Goal: Task Accomplishment & Management: Complete application form

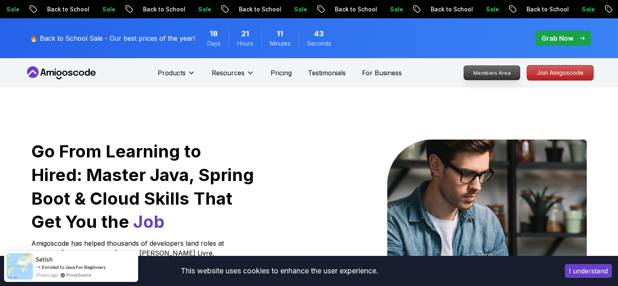
click at [492, 74] on p "Members Area" at bounding box center [491, 73] width 56 height 14
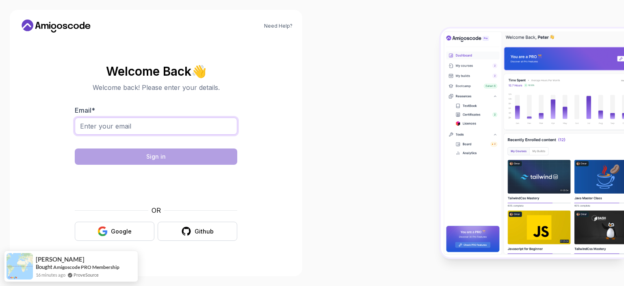
click at [167, 127] on input "Email *" at bounding box center [156, 125] width 162 height 17
type input "alle.giacobazzi@gmail.com"
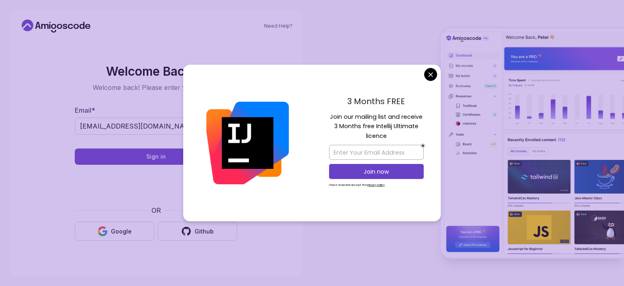
click at [429, 73] on body "Need Help? Welcome Back 👋 Welcome back! Please enter your details. Email * alle…" at bounding box center [312, 143] width 624 height 286
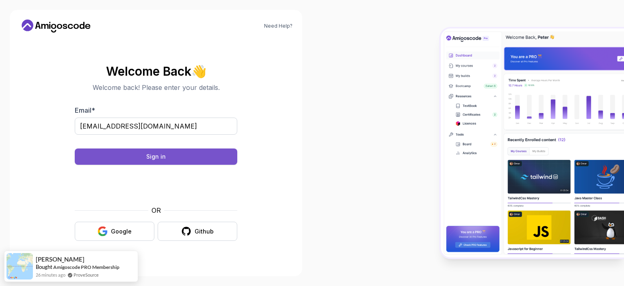
click at [156, 157] on div "Sign in" at bounding box center [155, 156] width 19 height 8
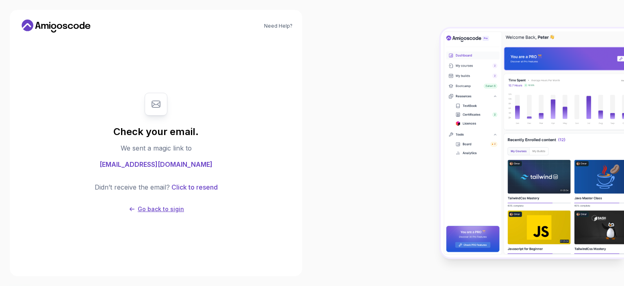
click at [167, 207] on p "Go back to sigin" at bounding box center [161, 209] width 46 height 8
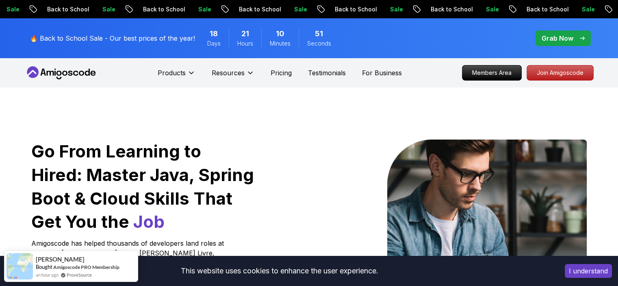
click at [568, 40] on p "Grab Now" at bounding box center [557, 38] width 32 height 10
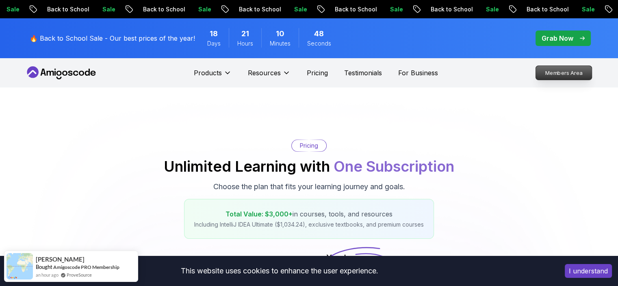
click at [574, 78] on p "Members Area" at bounding box center [563, 73] width 56 height 14
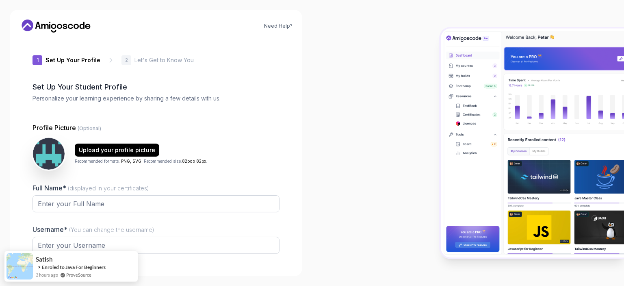
type input "gentlepanda90276"
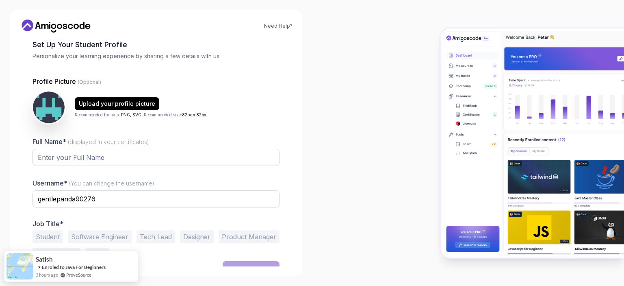
scroll to position [53, 0]
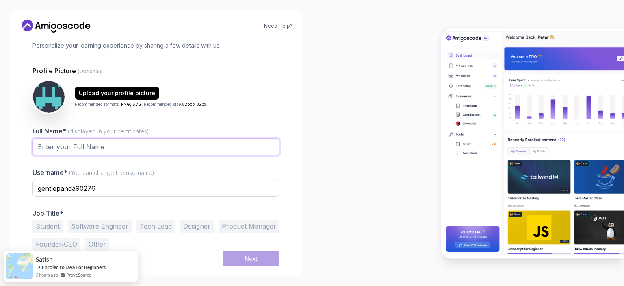
click at [84, 142] on input "Full Name* (displayed in your certificates)" at bounding box center [155, 146] width 247 height 17
type input "[PERSON_NAME]"
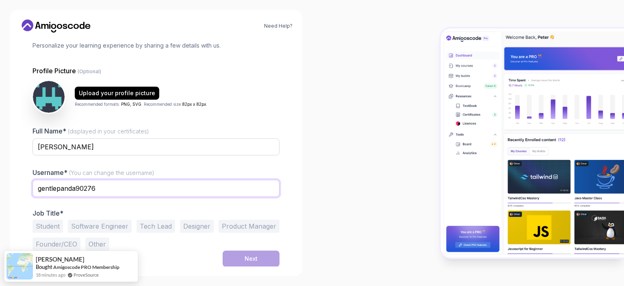
click at [74, 187] on input "gentlepanda90276" at bounding box center [155, 188] width 247 height 17
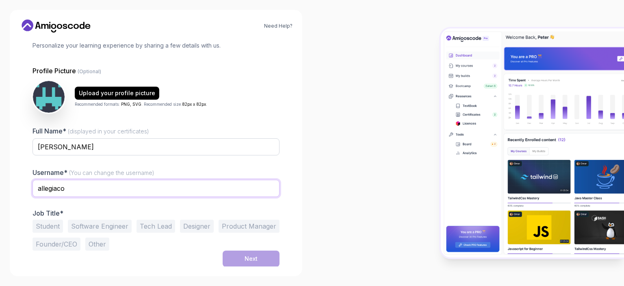
type input "allegiaco"
click at [197, 157] on div at bounding box center [155, 160] width 247 height 7
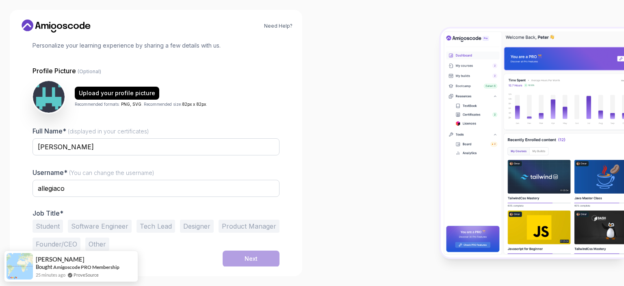
click at [110, 221] on button "Software Engineer" at bounding box center [100, 225] width 64 height 13
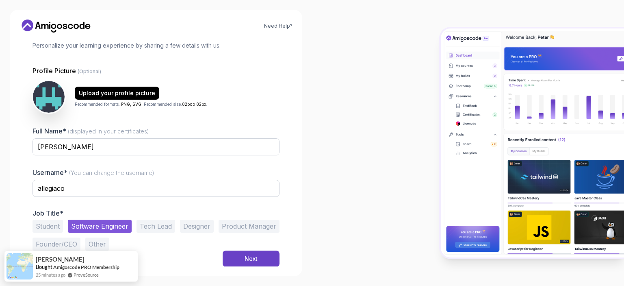
click at [243, 221] on button "Product Manager" at bounding box center [249, 225] width 61 height 13
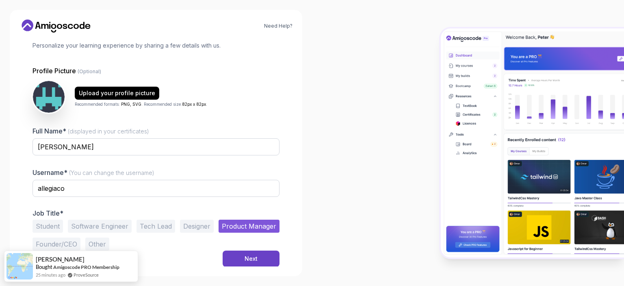
click at [108, 224] on button "Software Engineer" at bounding box center [100, 225] width 64 height 13
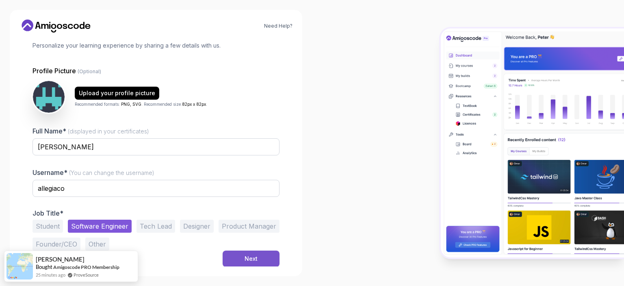
click at [258, 255] on button "Next" at bounding box center [251, 258] width 57 height 16
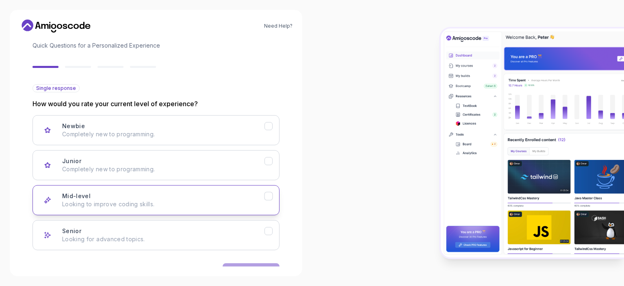
click at [121, 200] on p "Looking to improve coding skills." at bounding box center [163, 204] width 202 height 8
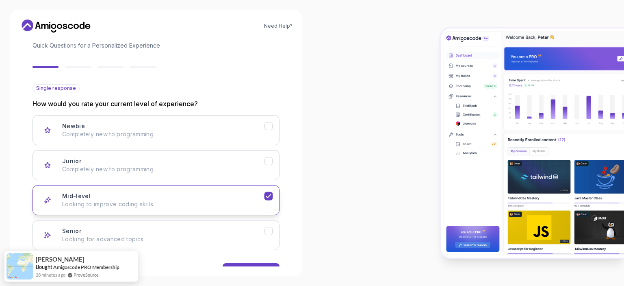
click at [268, 195] on icon "Mid-level" at bounding box center [269, 196] width 8 height 8
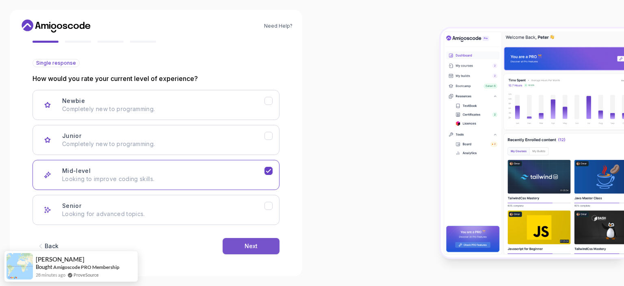
click at [253, 240] on button "Next" at bounding box center [251, 246] width 57 height 16
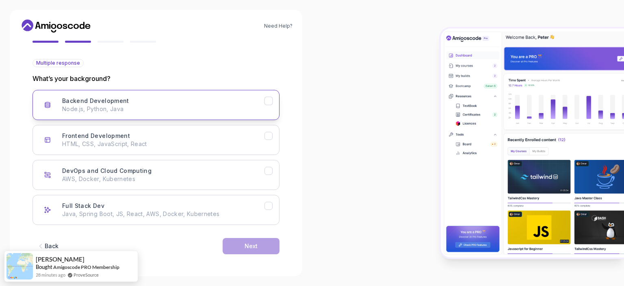
click at [147, 105] on p "Node.js, Python, Java" at bounding box center [163, 109] width 202 height 8
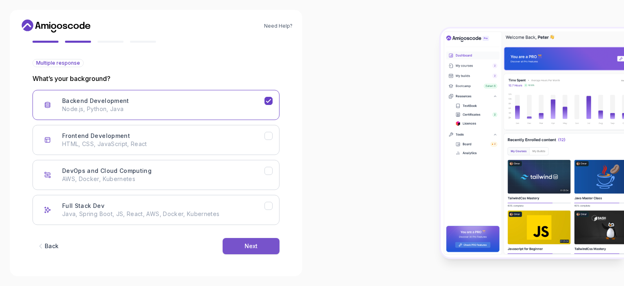
click at [245, 242] on div "Next" at bounding box center [251, 246] width 13 height 8
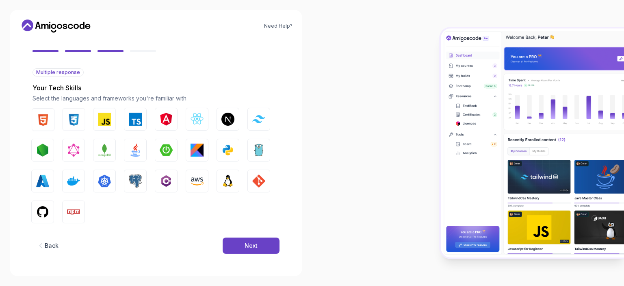
scroll to position [69, 0]
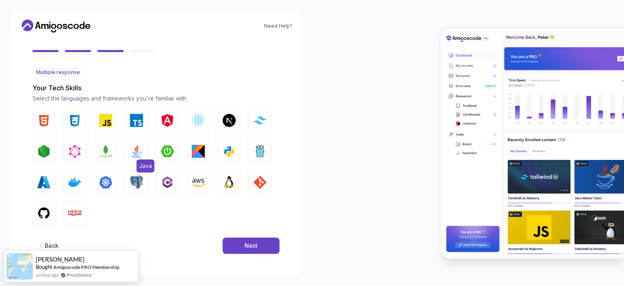
click at [134, 151] on img "button" at bounding box center [136, 151] width 13 height 13
click at [171, 145] on img "button" at bounding box center [167, 151] width 13 height 13
click at [49, 117] on img "button" at bounding box center [43, 120] width 13 height 13
click at [261, 176] on img "button" at bounding box center [259, 181] width 13 height 13
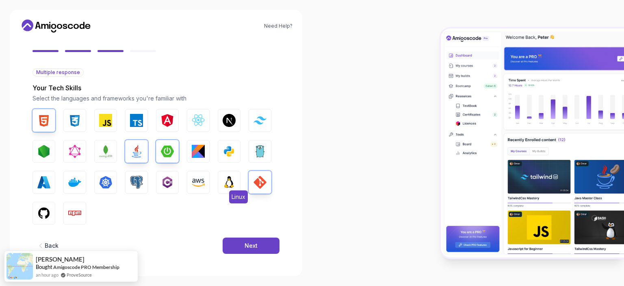
click at [227, 175] on img "button" at bounding box center [229, 181] width 13 height 13
click at [139, 180] on img "button" at bounding box center [136, 181] width 13 height 13
click at [64, 182] on button "Docker" at bounding box center [74, 182] width 23 height 23
click at [102, 180] on img "button" at bounding box center [105, 181] width 13 height 13
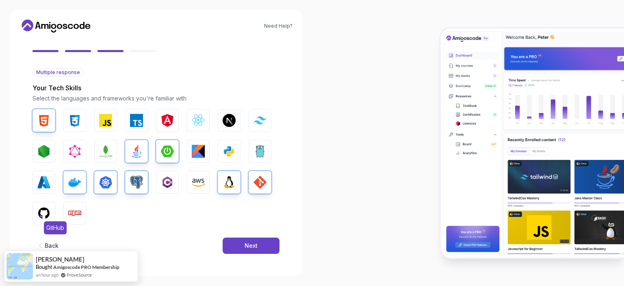
click at [45, 216] on img "button" at bounding box center [43, 212] width 13 height 13
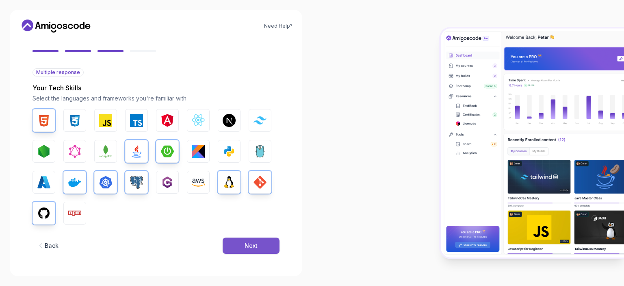
click at [253, 248] on div "Next" at bounding box center [251, 245] width 13 height 8
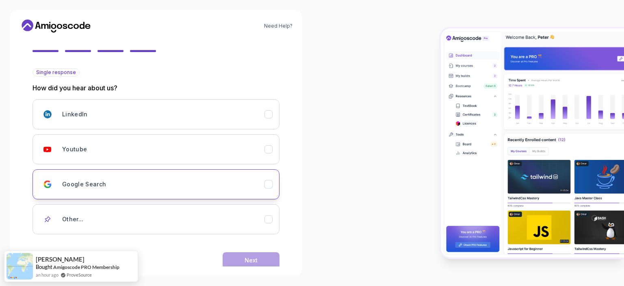
click at [154, 187] on div "Google Search" at bounding box center [163, 184] width 202 height 16
click at [239, 260] on button "Next" at bounding box center [251, 260] width 57 height 16
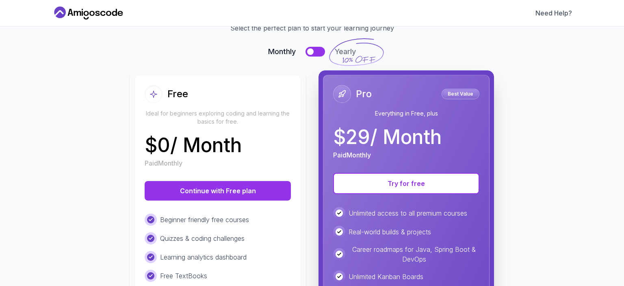
scroll to position [44, 0]
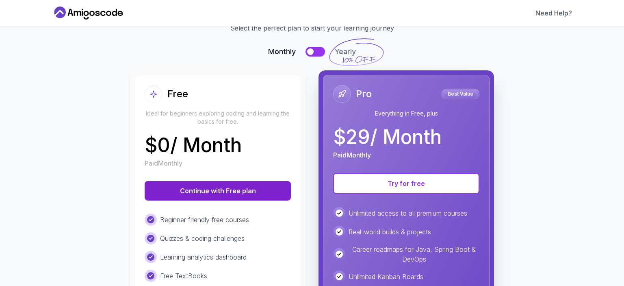
click at [229, 188] on button "Continue with Free plan" at bounding box center [218, 190] width 146 height 19
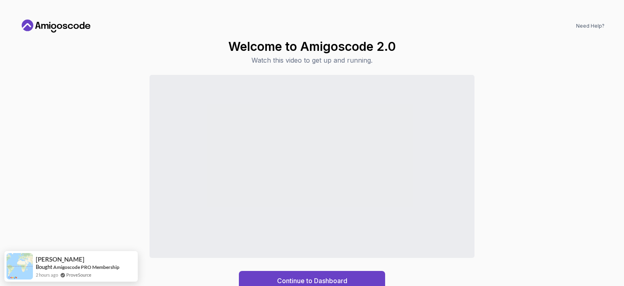
click at [525, 55] on div "Welcome to Amigoscode 2.0 Watch this video to get up and running. Continue to D…" at bounding box center [311, 164] width 585 height 251
click at [341, 274] on button "Continue to Dashboard" at bounding box center [312, 280] width 146 height 19
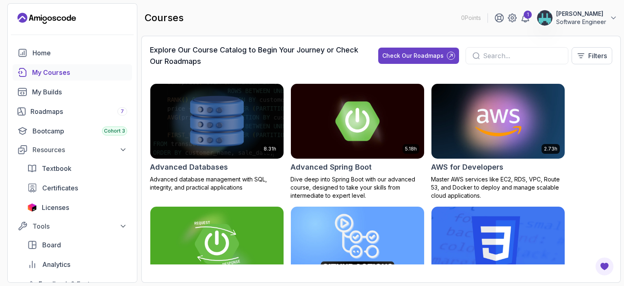
click at [107, 71] on div "My Courses" at bounding box center [79, 72] width 95 height 10
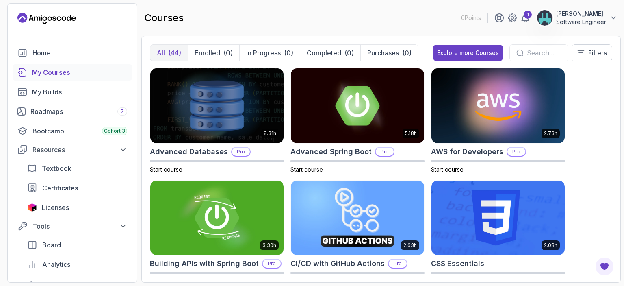
click at [264, 15] on div "courses 0 Points 1 [PERSON_NAME] Software Engineer" at bounding box center [380, 17] width 479 height 29
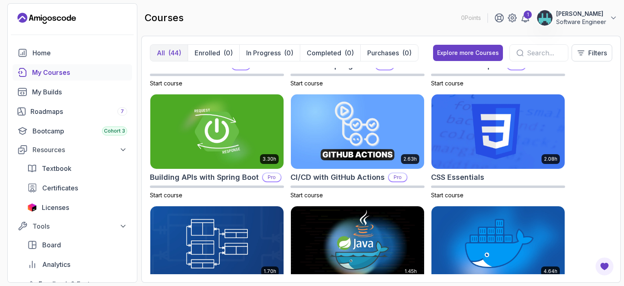
drag, startPoint x: 572, startPoint y: 170, endPoint x: 601, endPoint y: 139, distance: 42.8
click at [601, 139] on div "8.31h Advanced Databases Pro Start course 5.18h Advanced Spring Boot Pro Start …" at bounding box center [381, 171] width 462 height 206
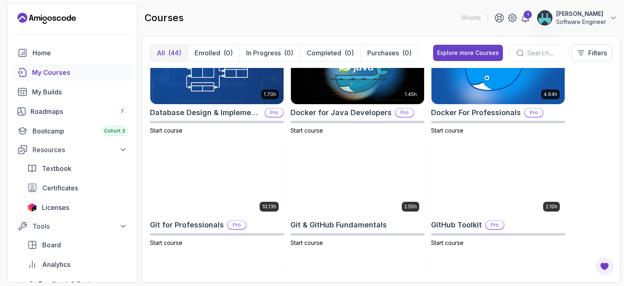
scroll to position [294, 0]
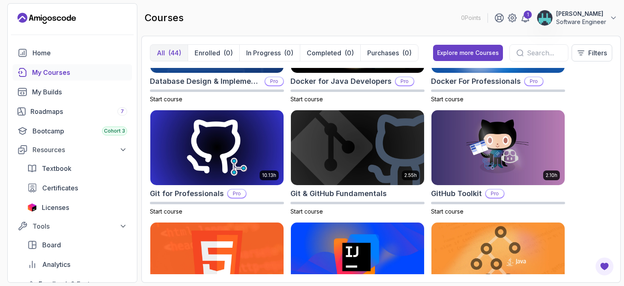
drag, startPoint x: 601, startPoint y: 139, endPoint x: 613, endPoint y: 114, distance: 27.6
click at [613, 114] on div "All (44) Enrolled (0) In Progress (0) Completed (0) Purchases (0) Explore more …" at bounding box center [380, 159] width 479 height 247
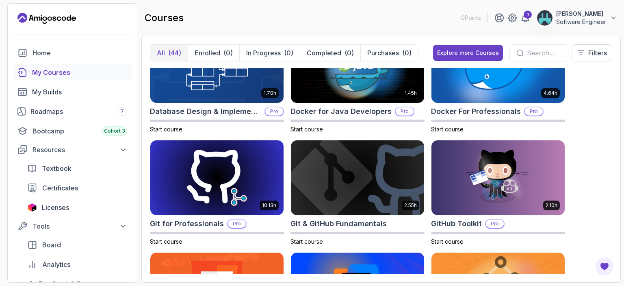
scroll to position [264, 0]
click at [54, 126] on div "Bootcamp Cohort 3" at bounding box center [79, 131] width 95 height 10
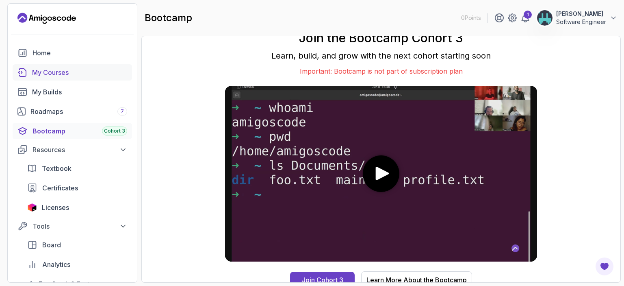
click at [57, 76] on div "My Courses" at bounding box center [79, 72] width 95 height 10
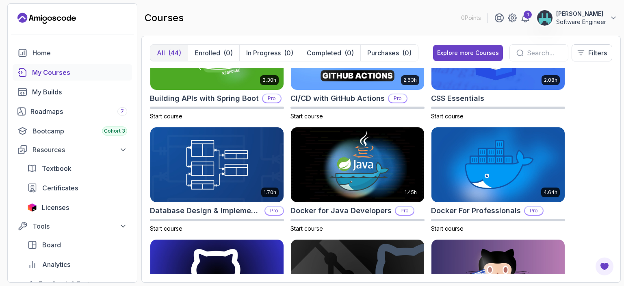
scroll to position [165, 0]
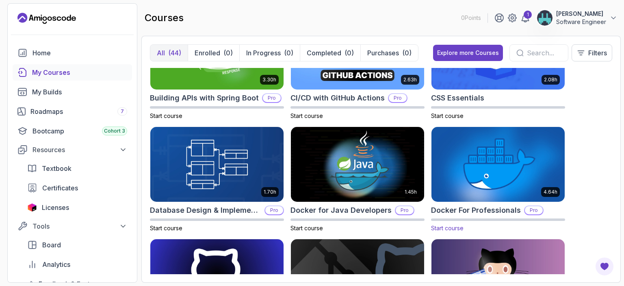
click at [489, 164] on img at bounding box center [498, 164] width 140 height 78
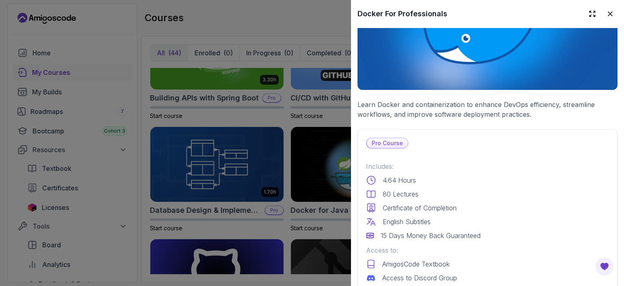
scroll to position [0, 0]
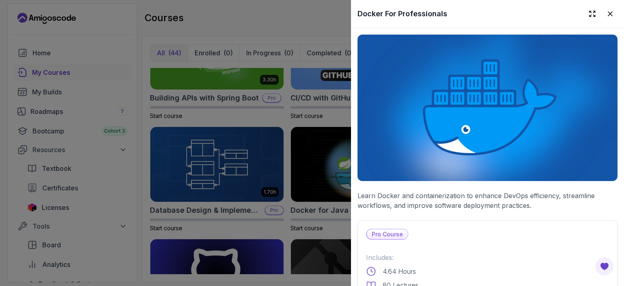
click at [276, 14] on div at bounding box center [312, 143] width 624 height 286
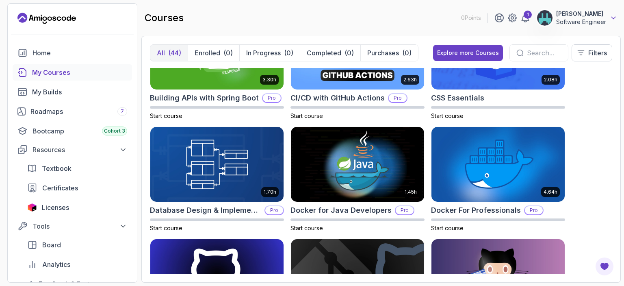
click at [613, 16] on icon at bounding box center [613, 18] width 8 height 8
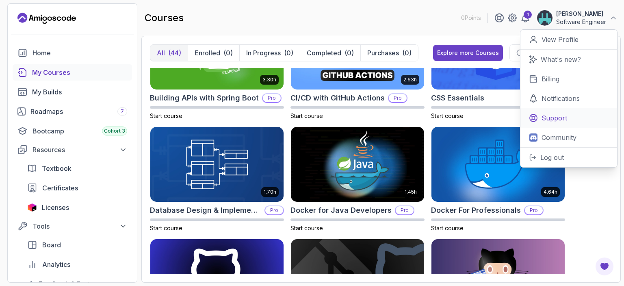
click at [538, 110] on link "Support" at bounding box center [568, 117] width 97 height 19
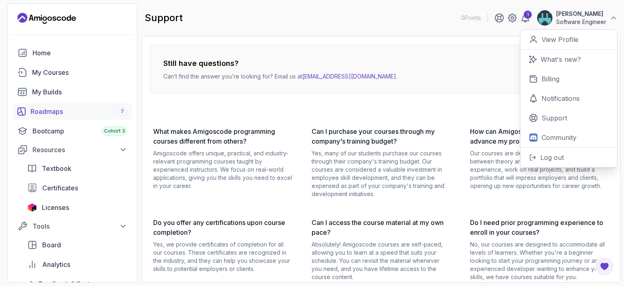
click at [54, 112] on div "Roadmaps 7" at bounding box center [78, 111] width 97 height 10
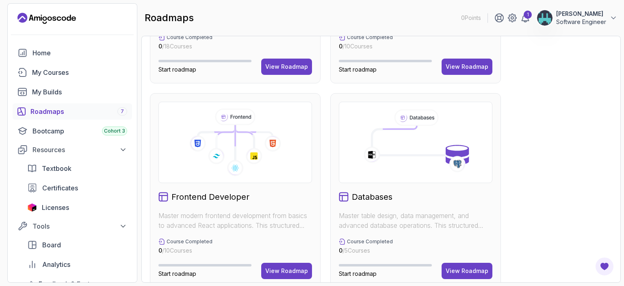
scroll to position [363, 0]
